Goal: Navigation & Orientation: Find specific page/section

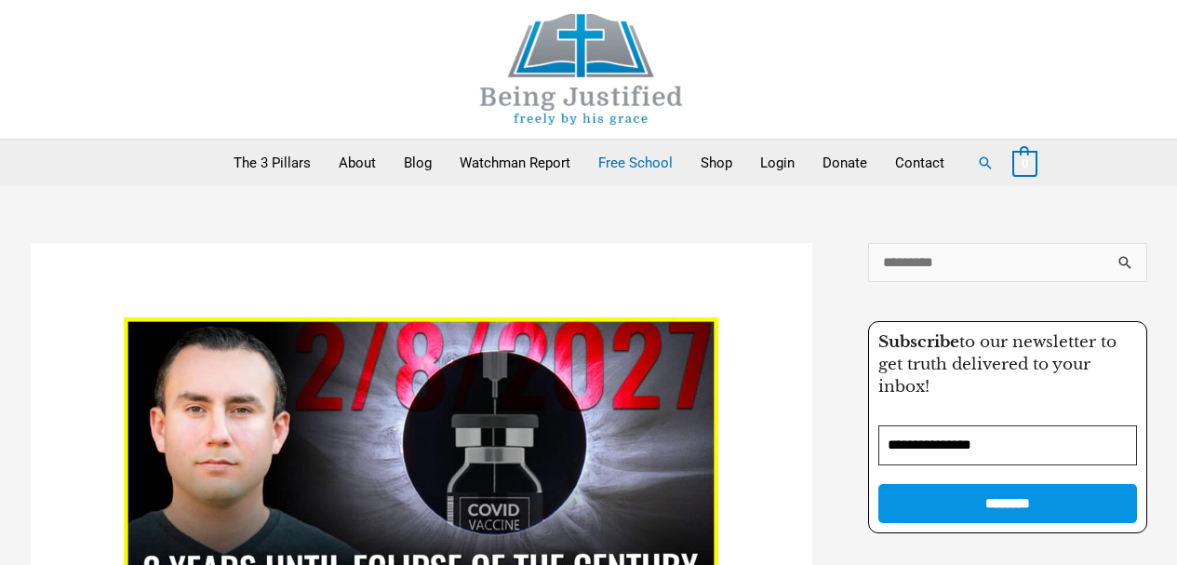
click at [610, 155] on link "Free School" at bounding box center [635, 163] width 102 height 47
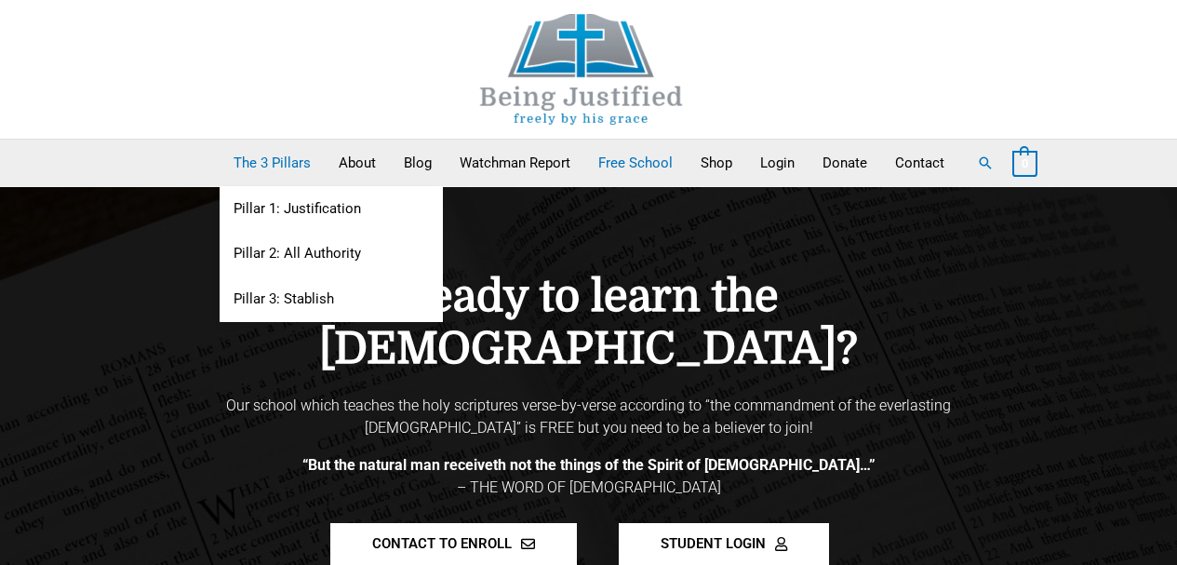
click at [268, 160] on link "The 3 Pillars" at bounding box center [272, 163] width 105 height 47
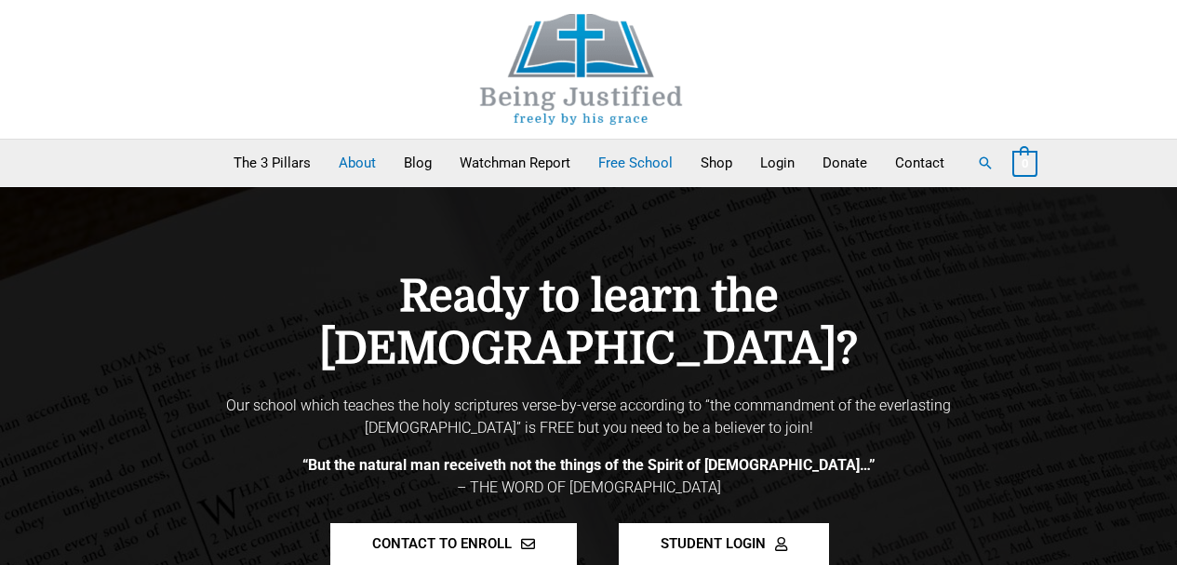
click at [372, 165] on link "About" at bounding box center [357, 163] width 65 height 47
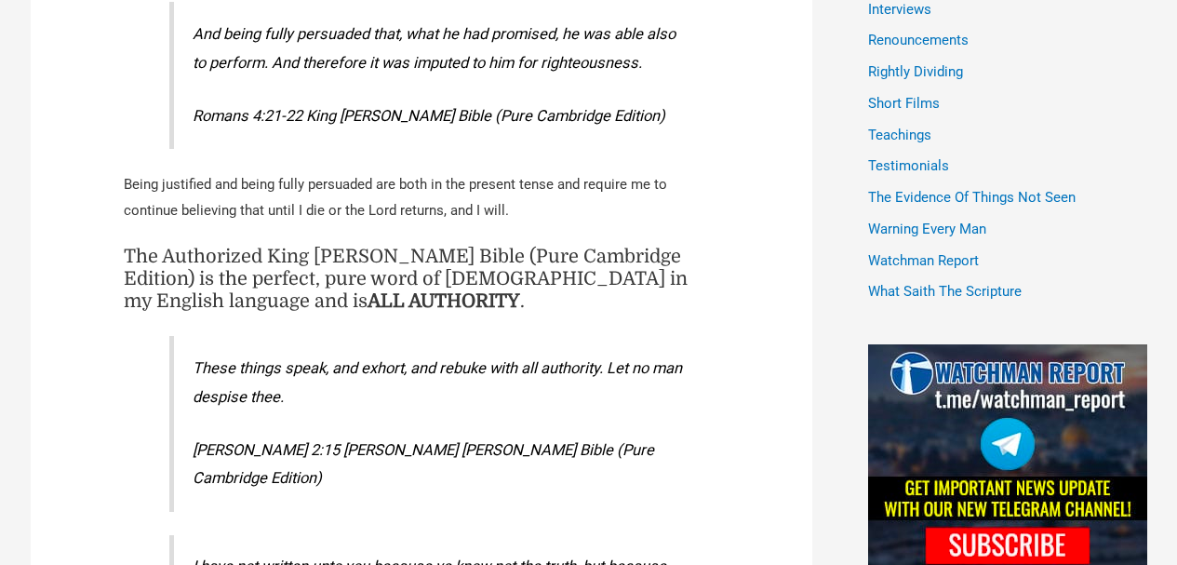
scroll to position [1396, 0]
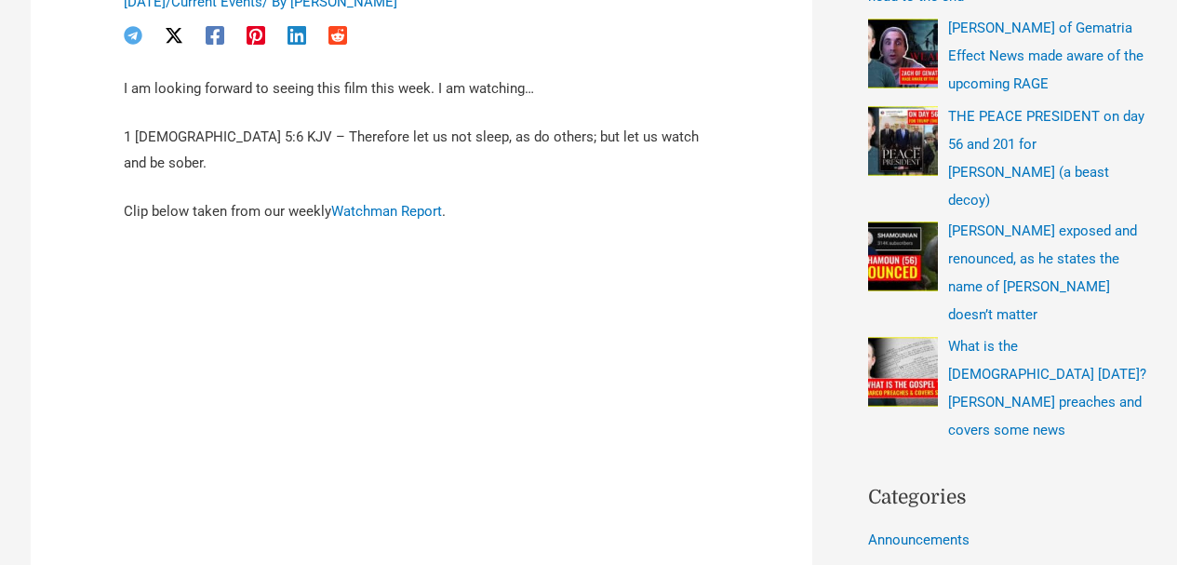
scroll to position [838, 0]
